Goal: Task Accomplishment & Management: Use online tool/utility

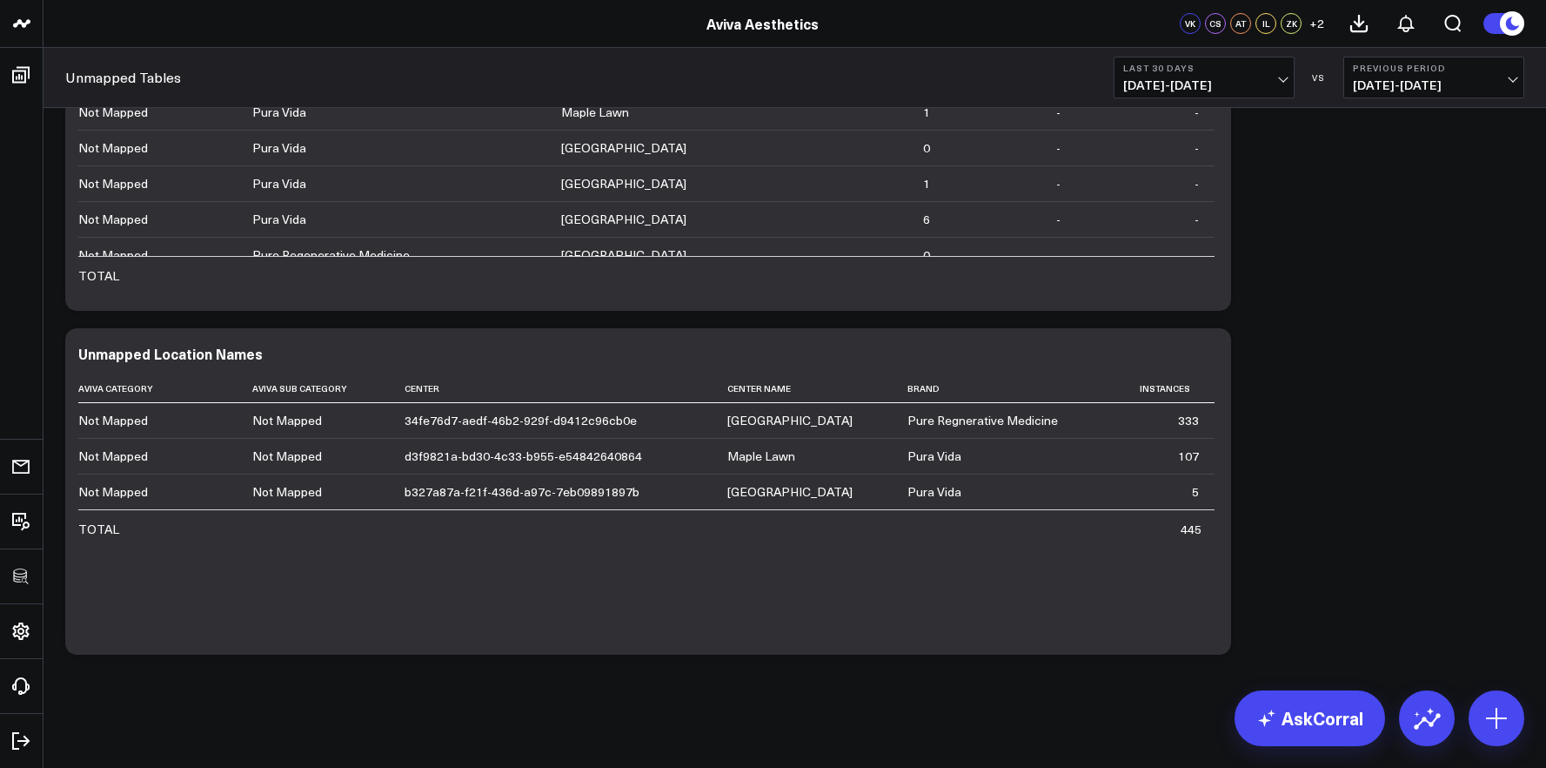
scroll to position [175, 0]
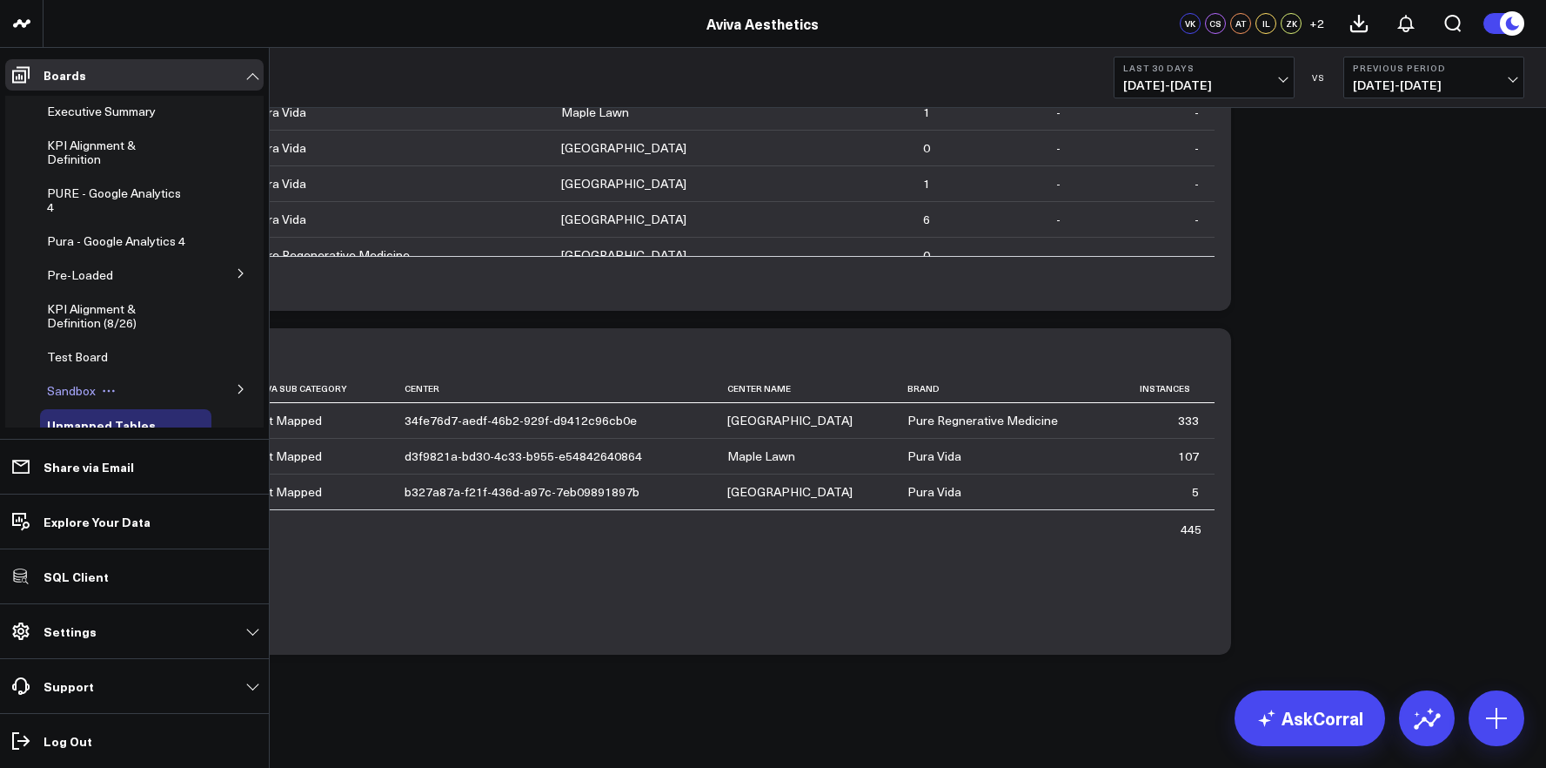
click at [75, 399] on span "Sandbox" at bounding box center [71, 390] width 49 height 17
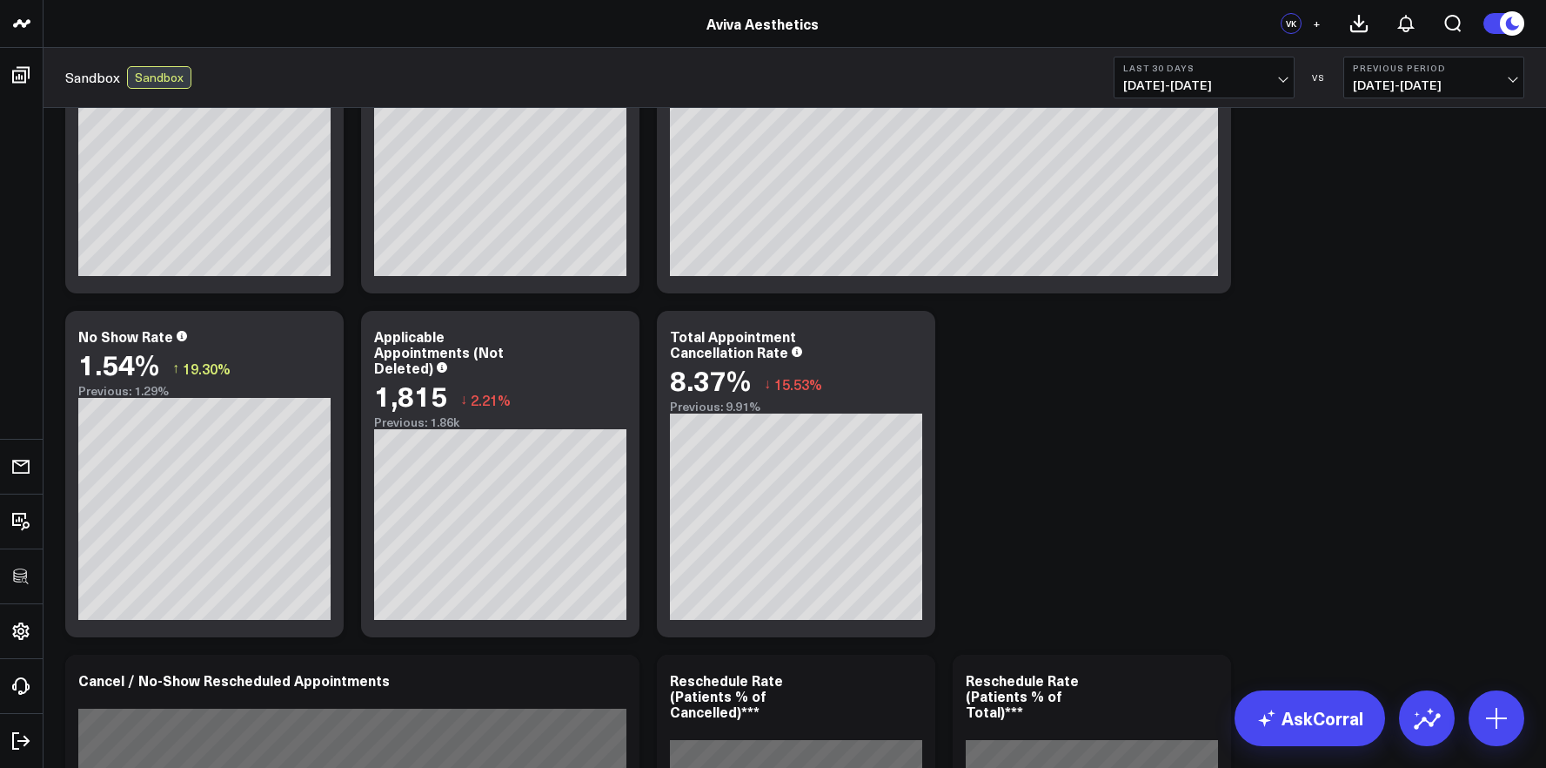
scroll to position [872, 0]
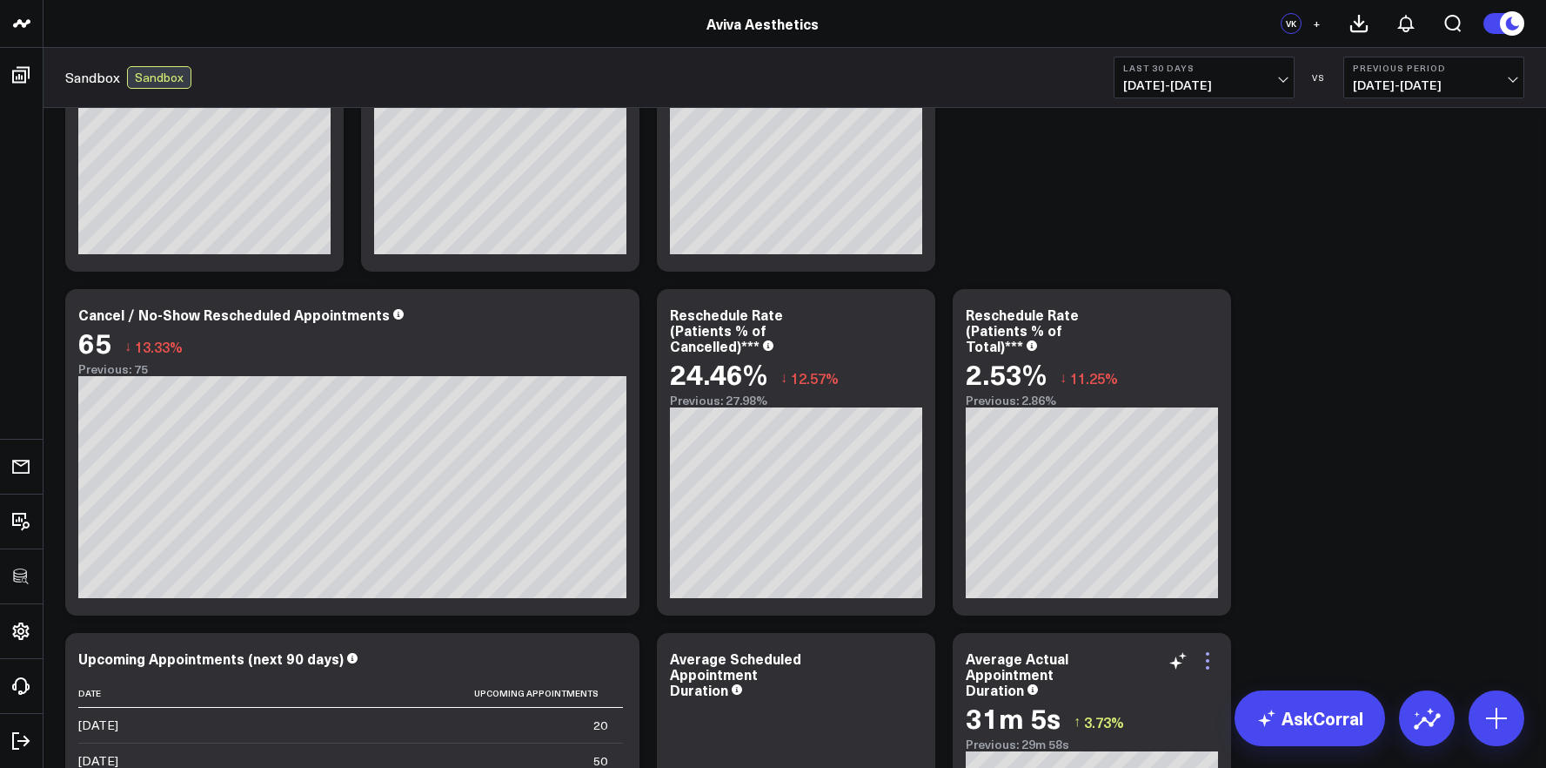
click at [1214, 662] on icon at bounding box center [1207, 660] width 21 height 21
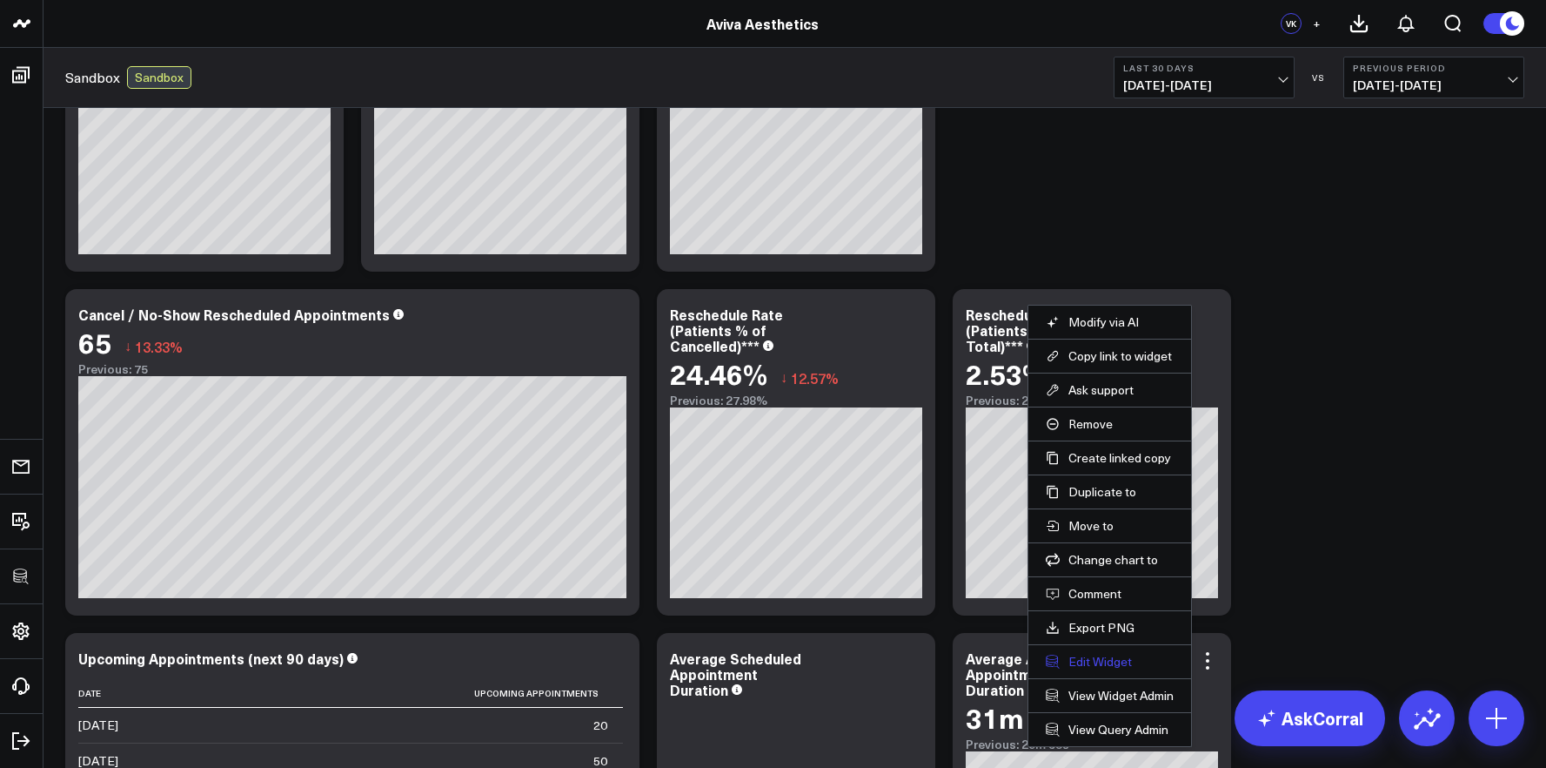
click at [1118, 658] on button "Edit Widget" at bounding box center [1110, 662] width 128 height 16
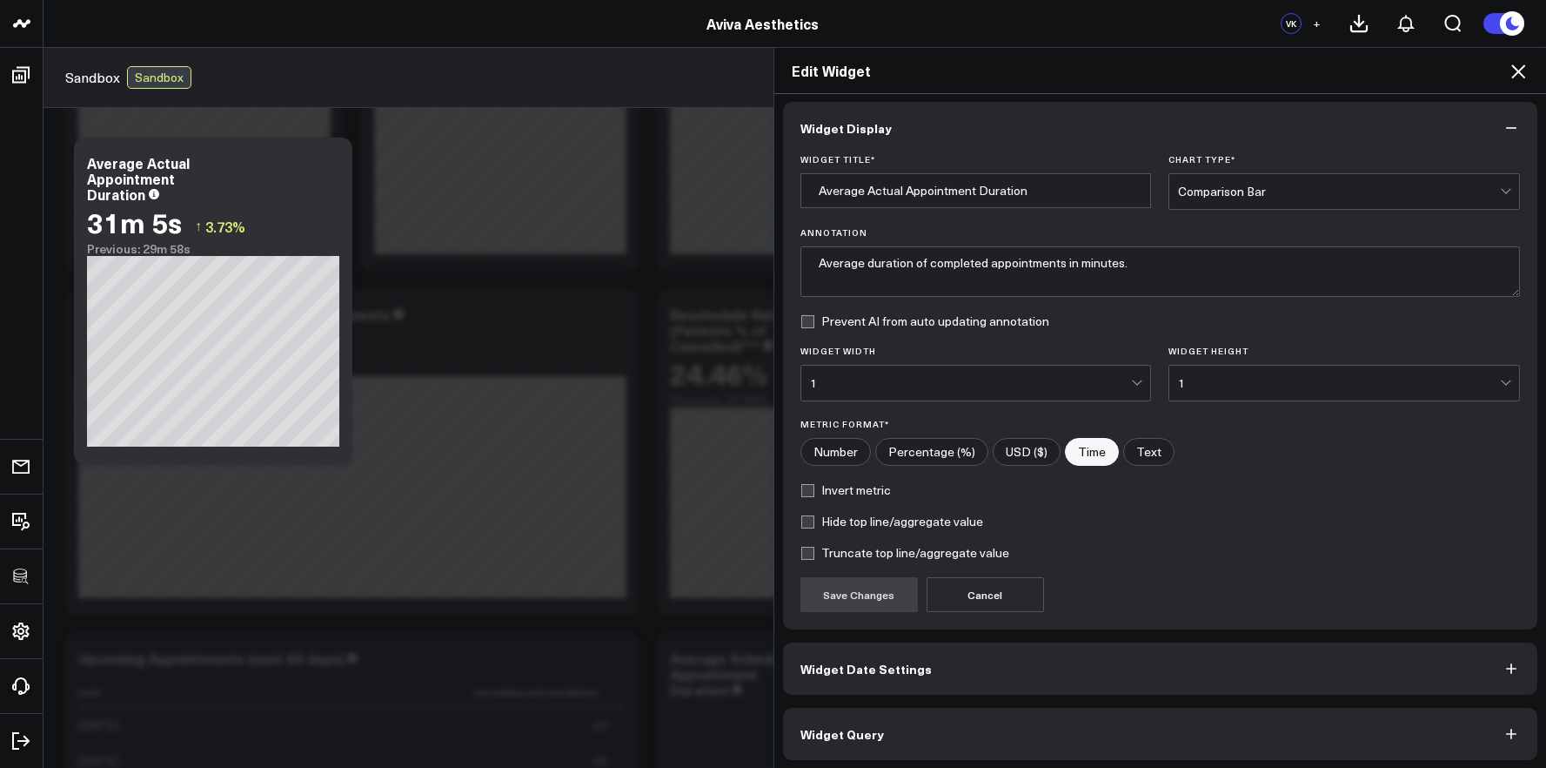
scroll to position [10, 0]
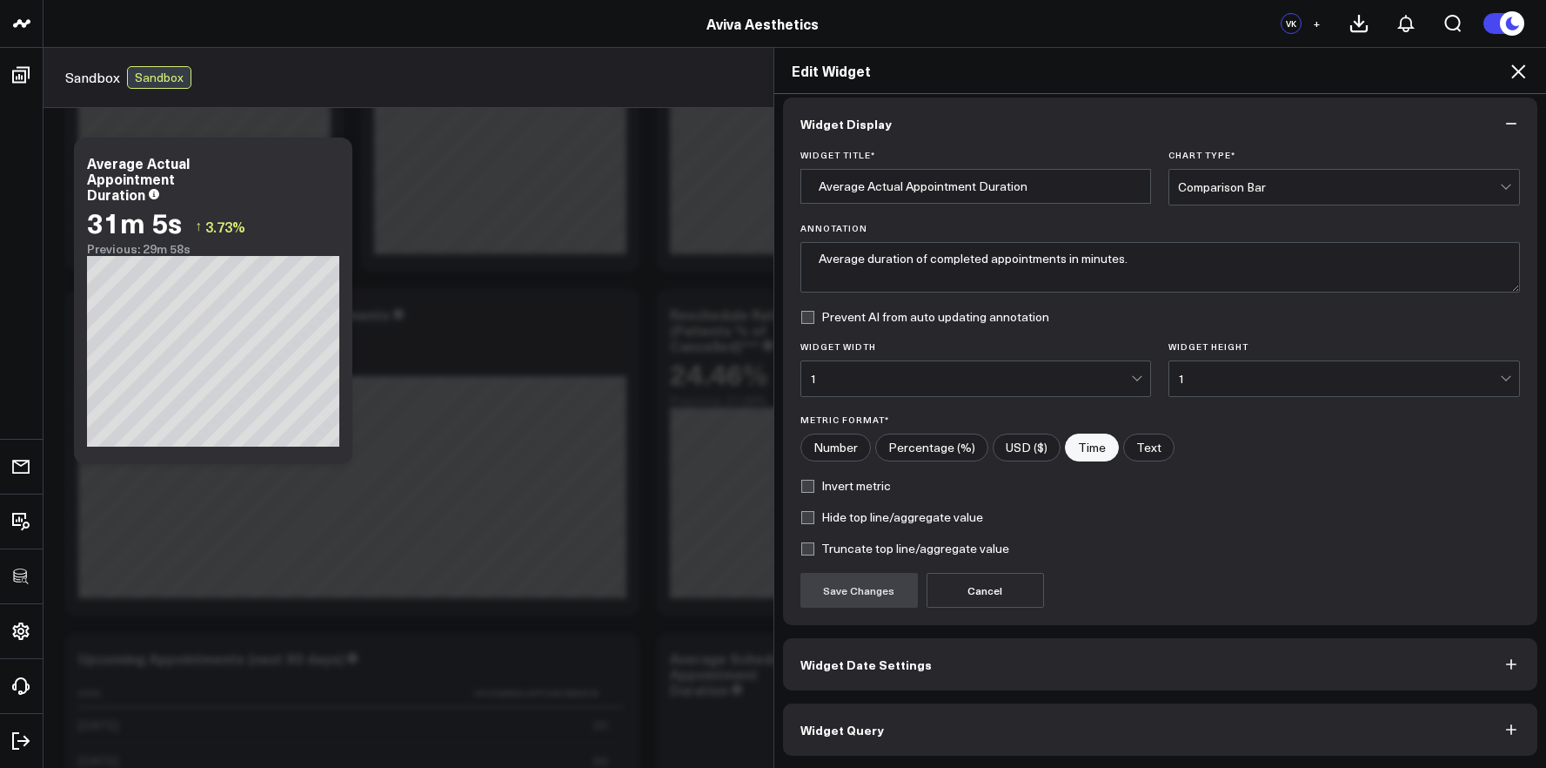
click at [1125, 703] on button "Widget Query" at bounding box center [1160, 729] width 755 height 52
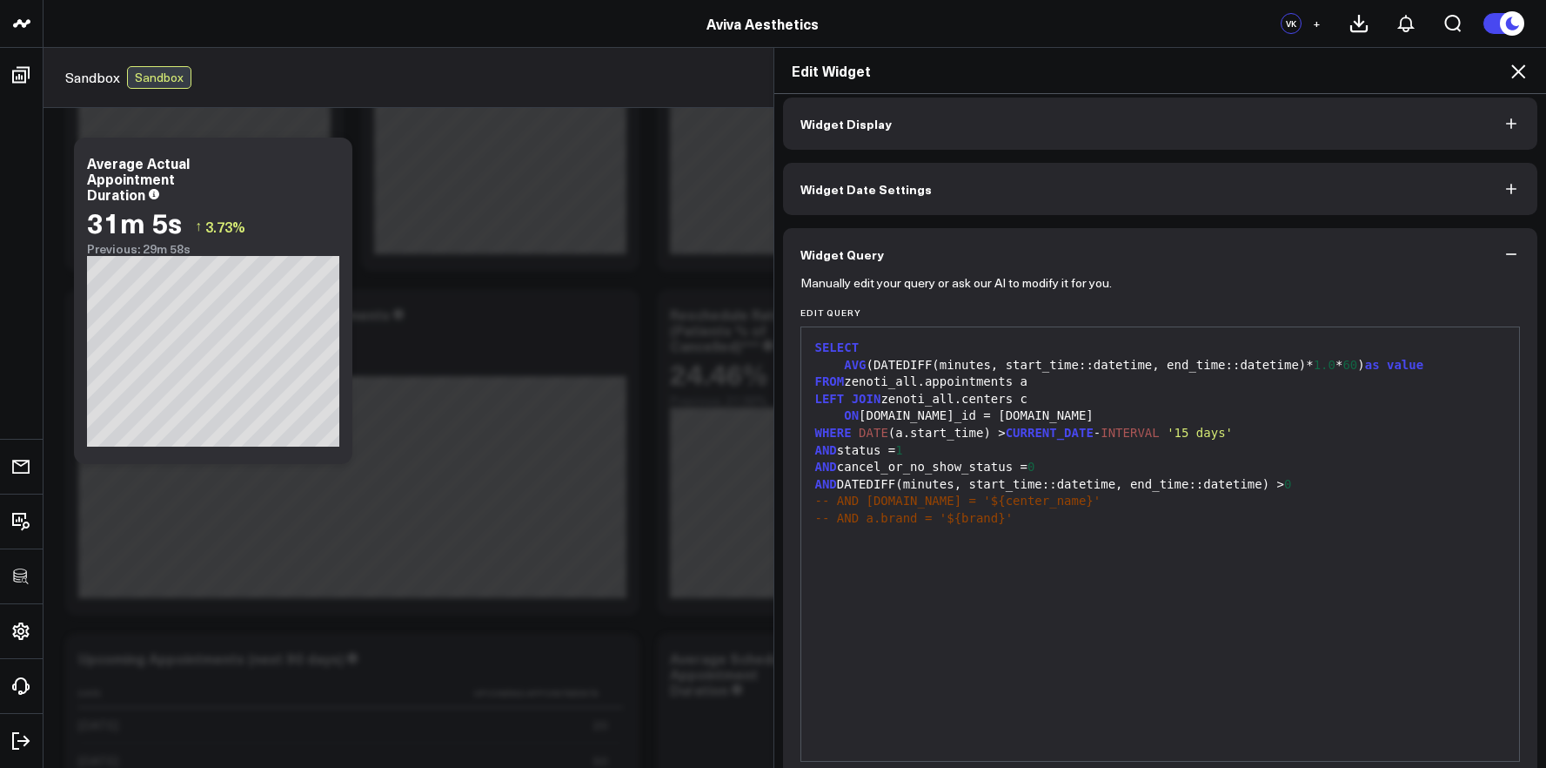
scroll to position [0, 0]
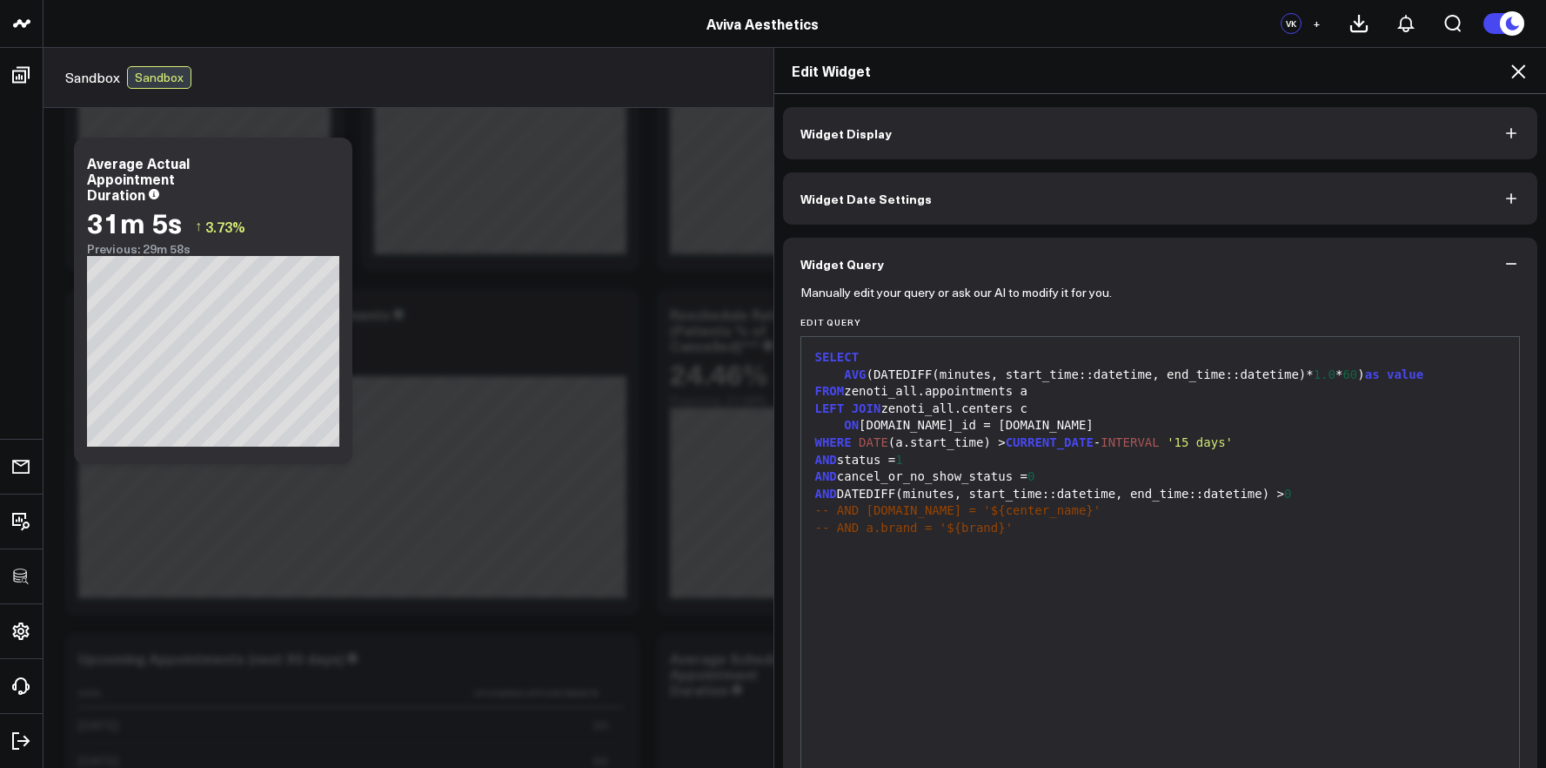
click at [698, 654] on div "Edit Widget Widget Display Widget Date Settings Widget Query Manually edit your…" at bounding box center [773, 407] width 1546 height 721
click at [1508, 75] on icon at bounding box center [1518, 71] width 21 height 21
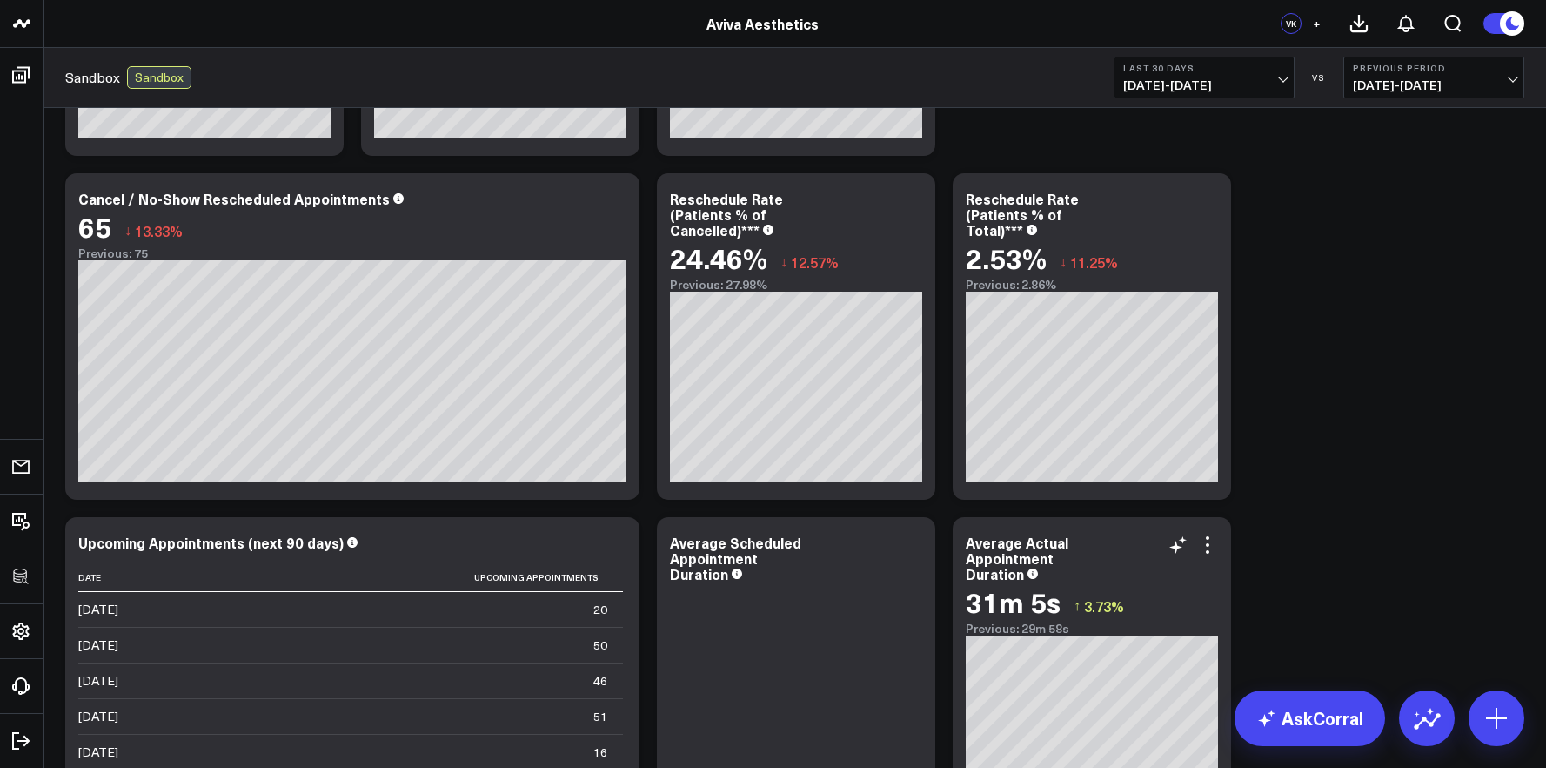
scroll to position [1014, 0]
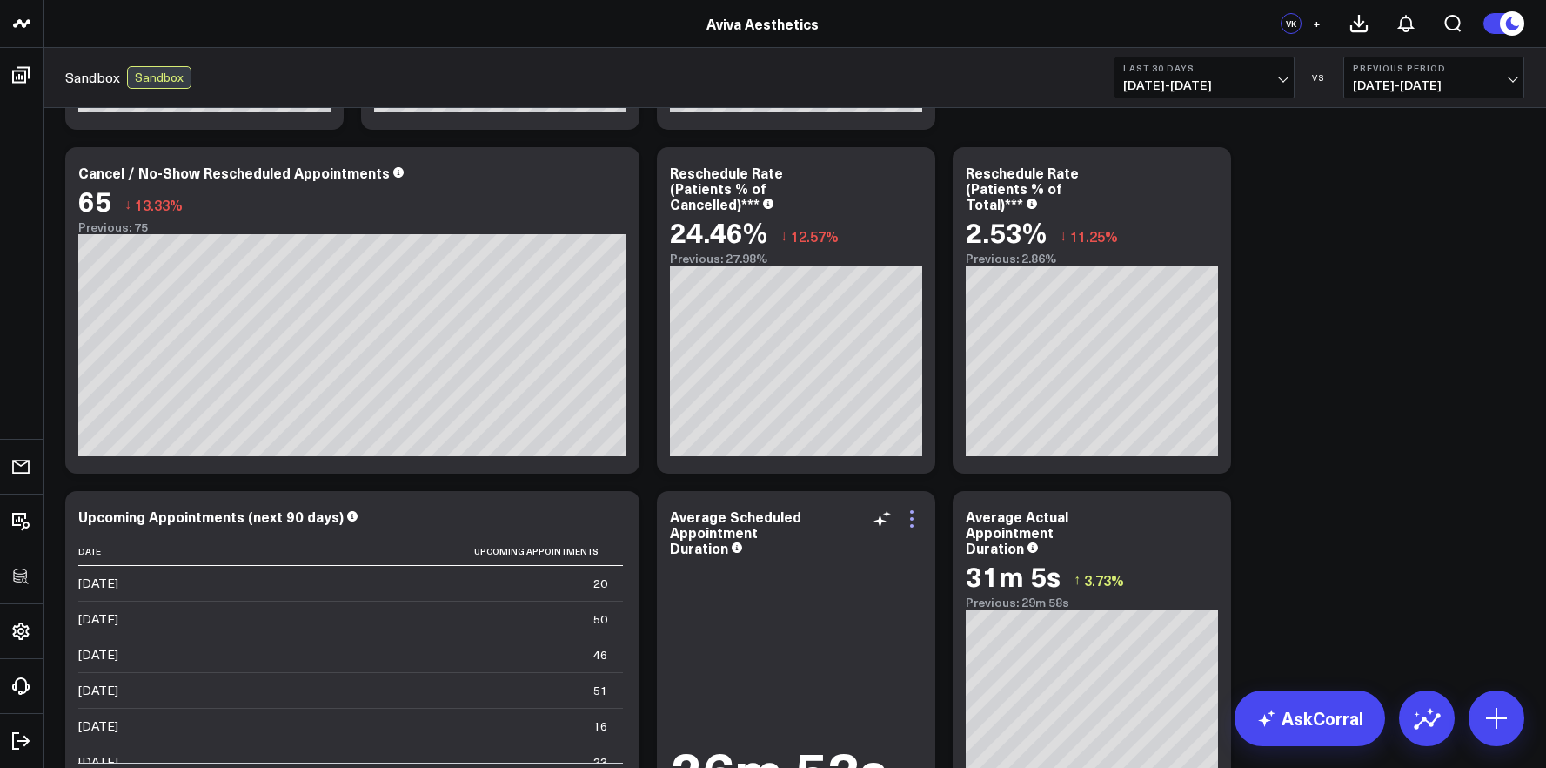
click at [911, 517] on icon at bounding box center [911, 518] width 3 height 3
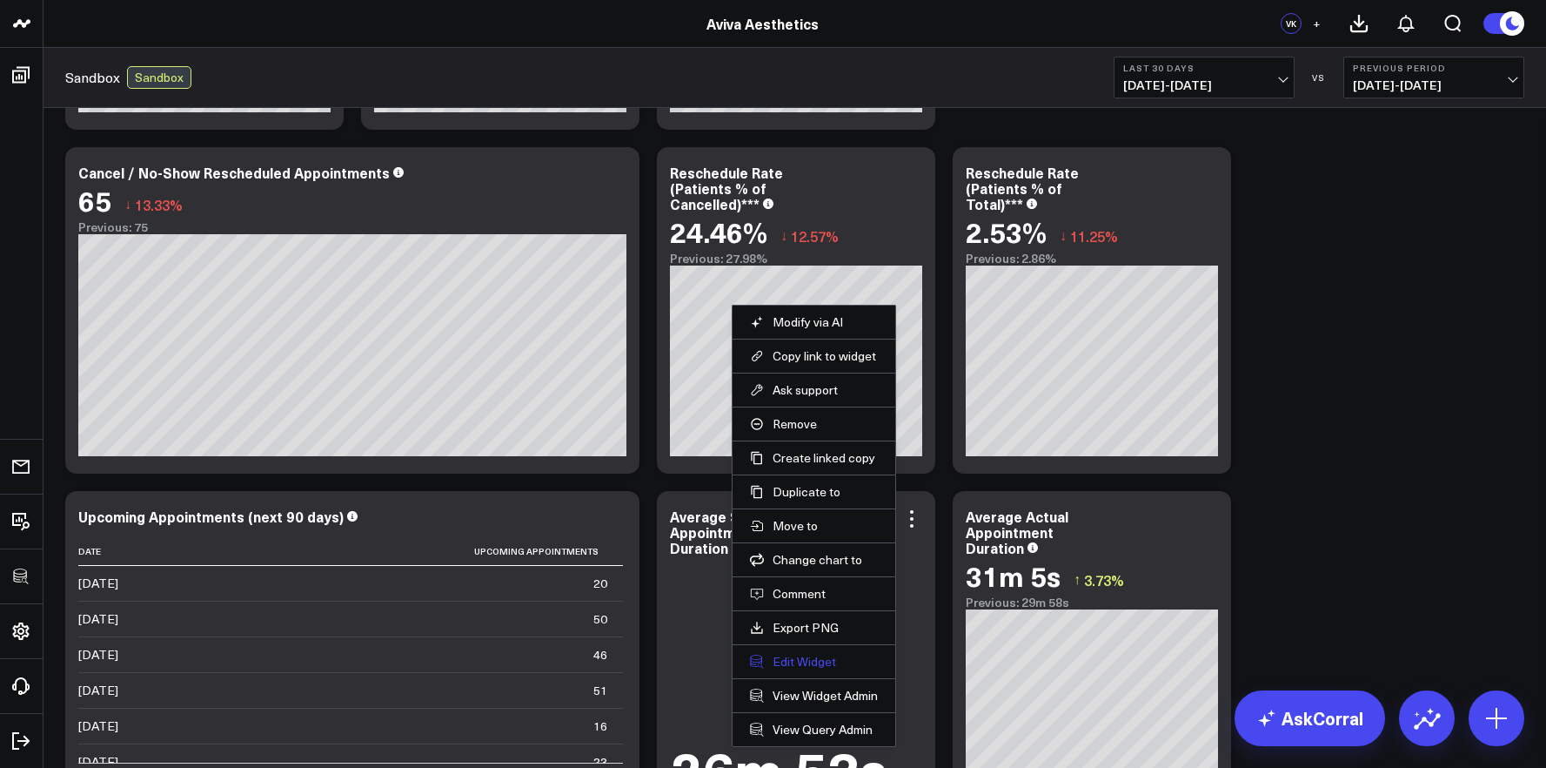
click at [826, 659] on button "Edit Widget" at bounding box center [814, 662] width 128 height 16
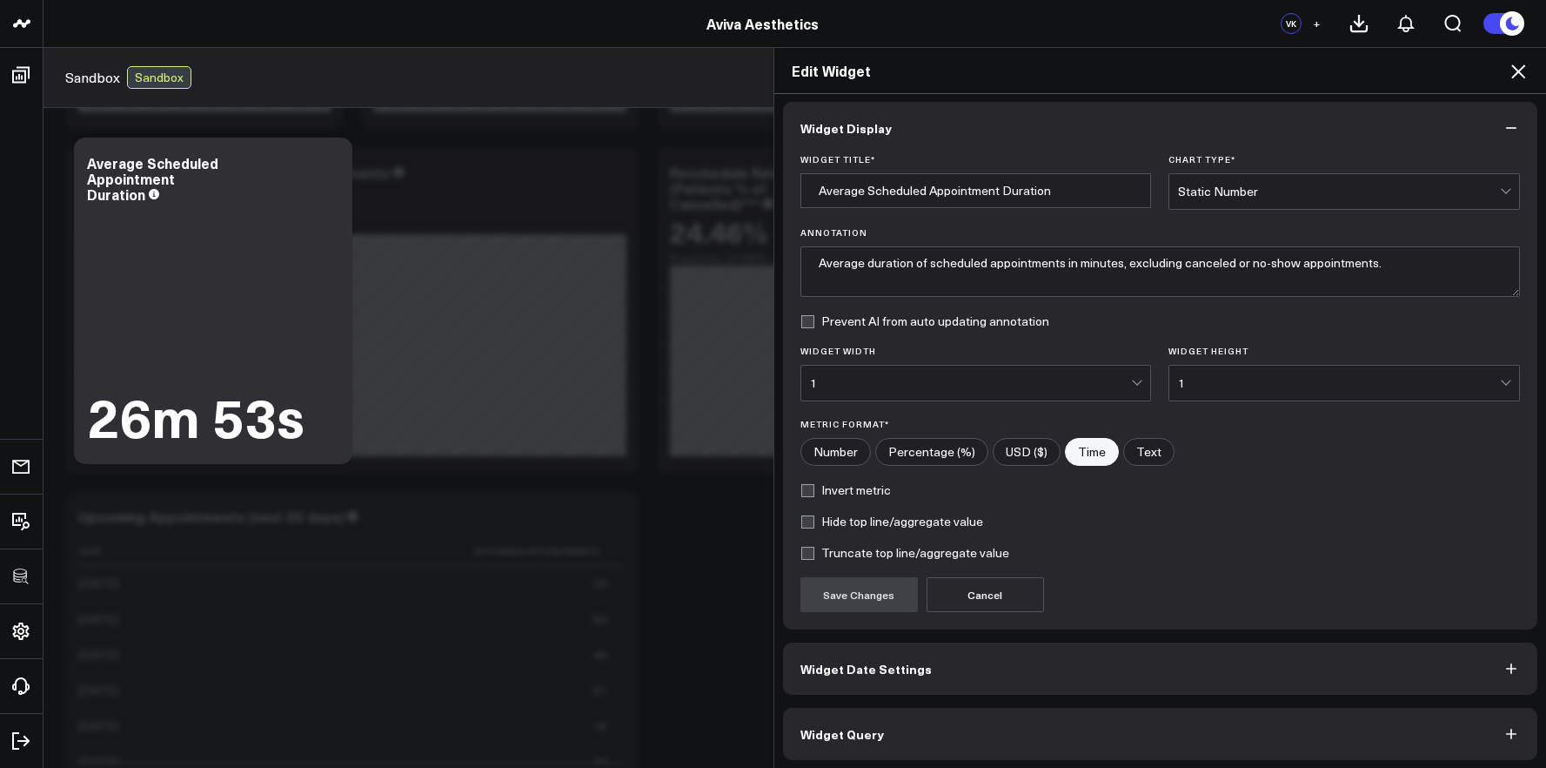
scroll to position [10, 0]
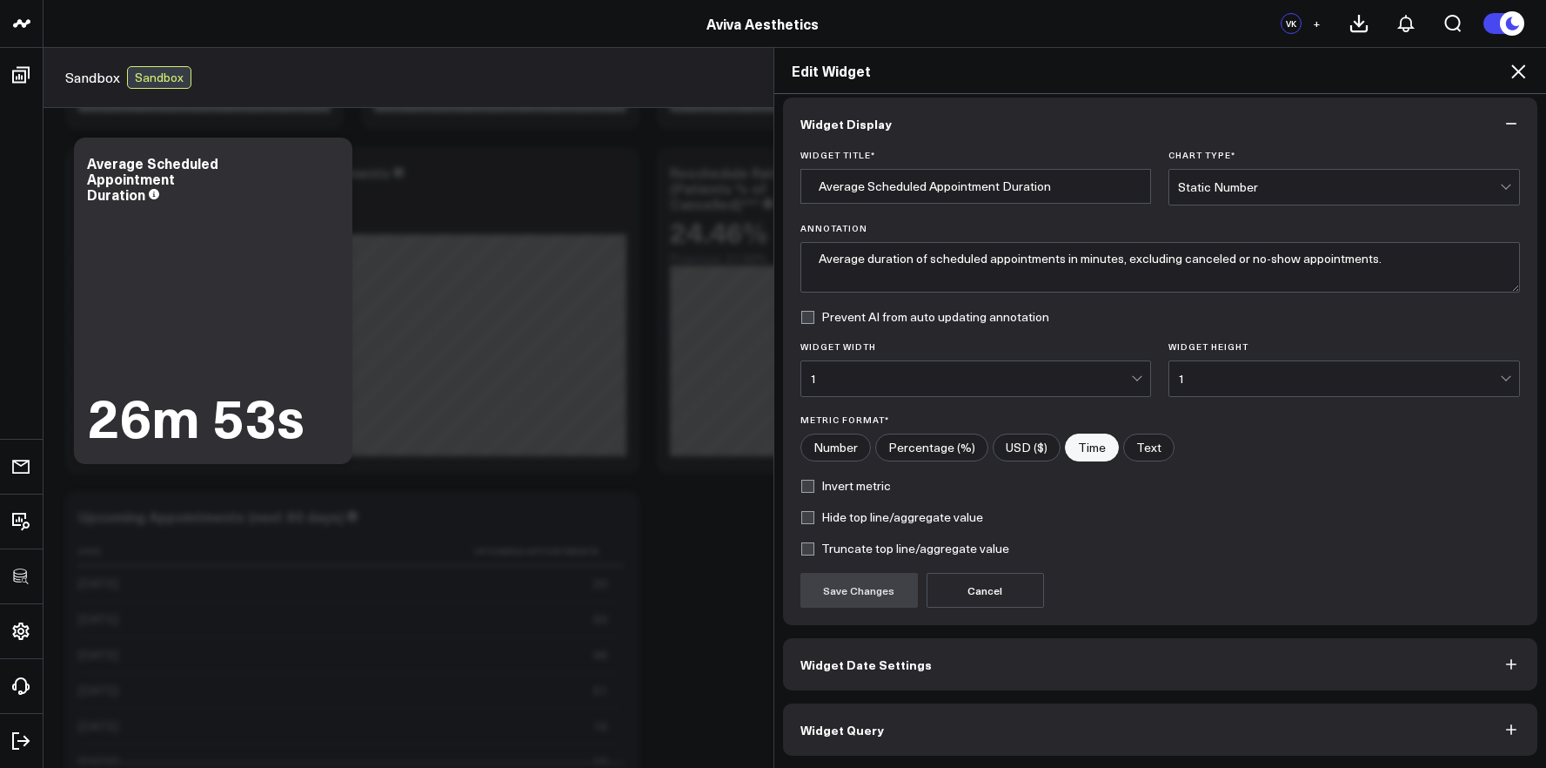
click at [1004, 735] on button "Widget Query" at bounding box center [1160, 729] width 755 height 52
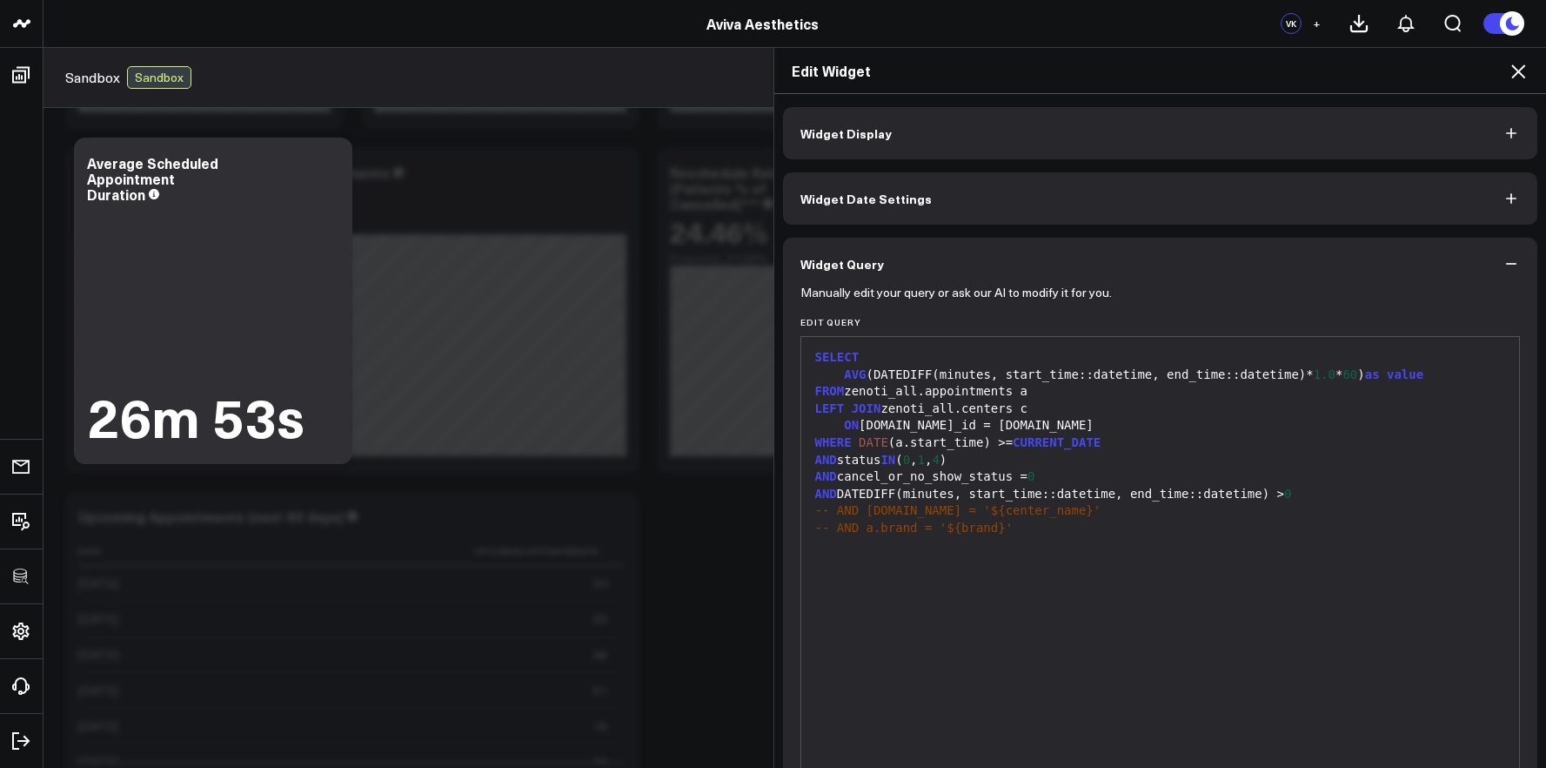
click at [1517, 70] on icon at bounding box center [1518, 71] width 21 height 21
